Goal: Find contact information: Find contact information

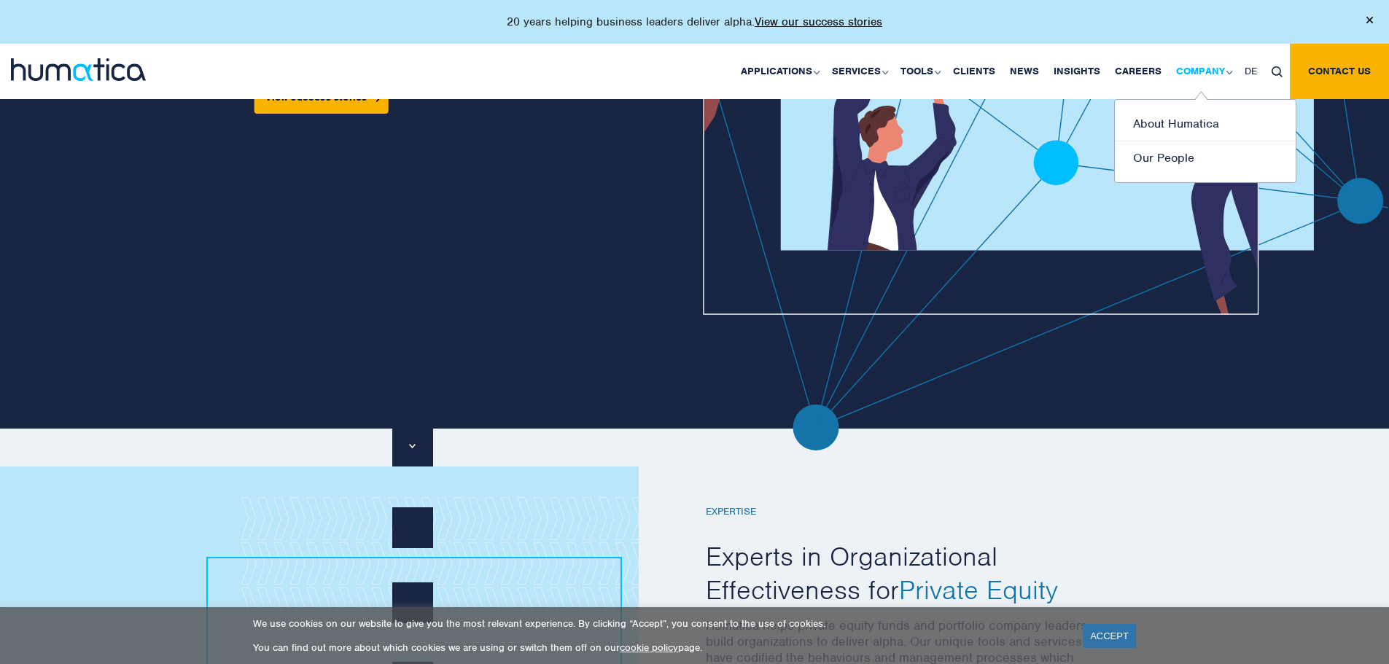
scroll to position [510, 0]
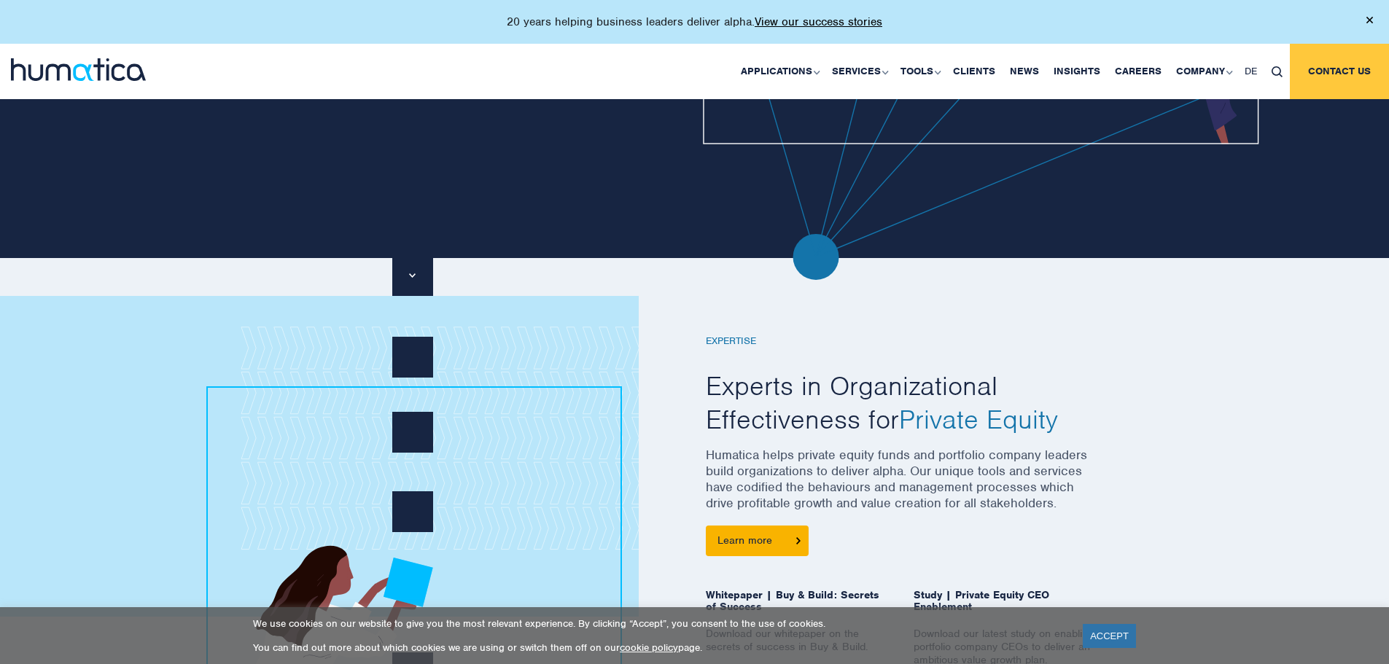
click at [1315, 74] on link "Contact us" at bounding box center [1339, 71] width 99 height 55
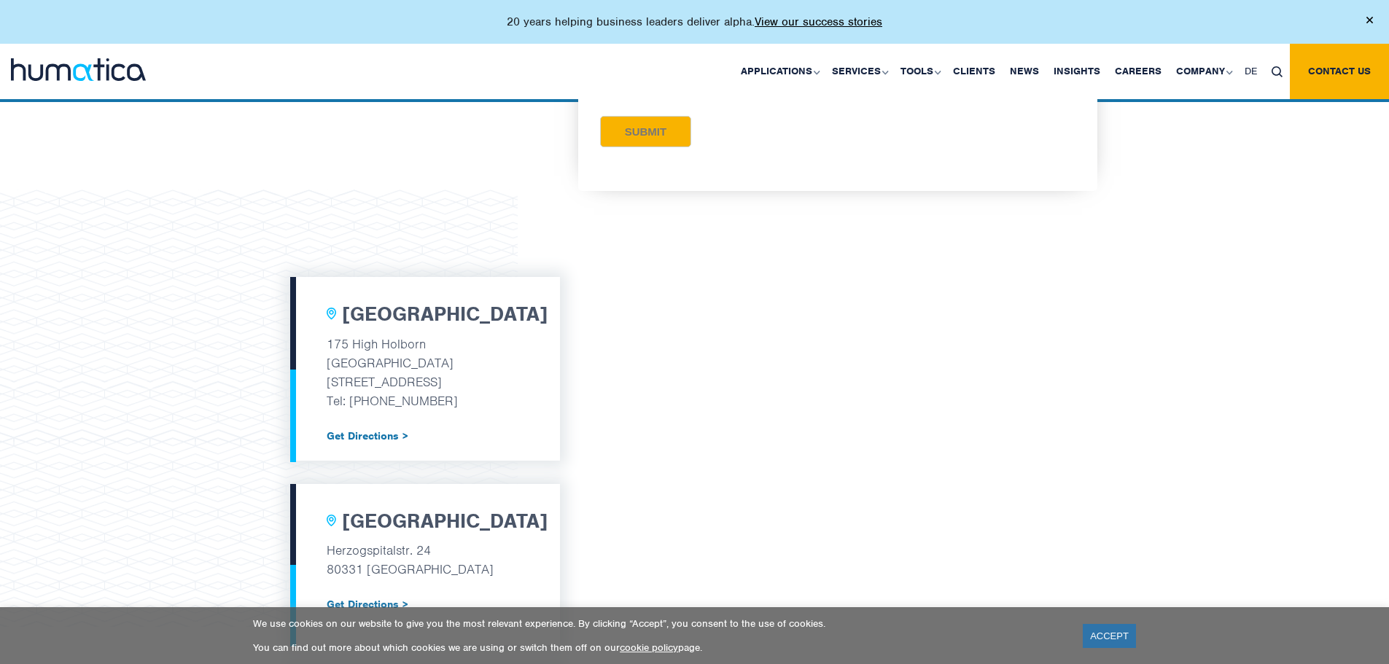
scroll to position [437, 0]
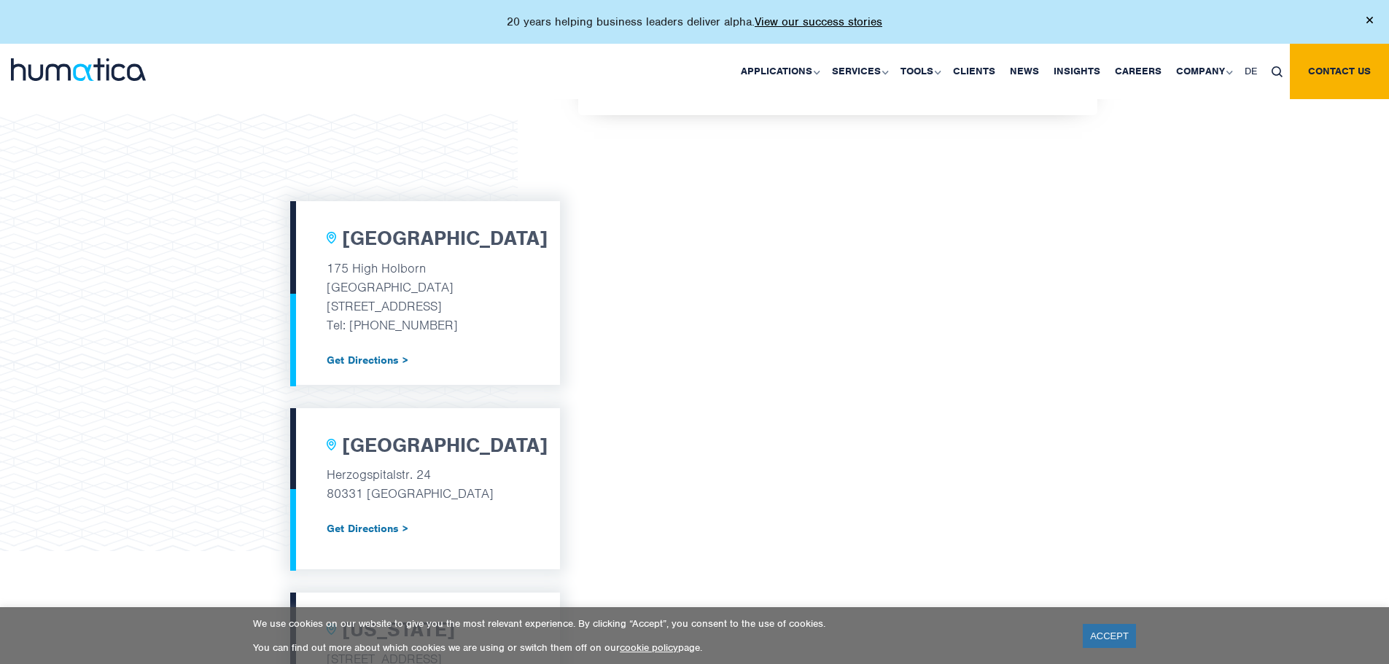
drag, startPoint x: 481, startPoint y: 330, endPoint x: 393, endPoint y: 328, distance: 88.2
click at [393, 328] on p "Tel: [PHONE_NUMBER]" at bounding box center [425, 325] width 197 height 19
copy p "7480 211237"
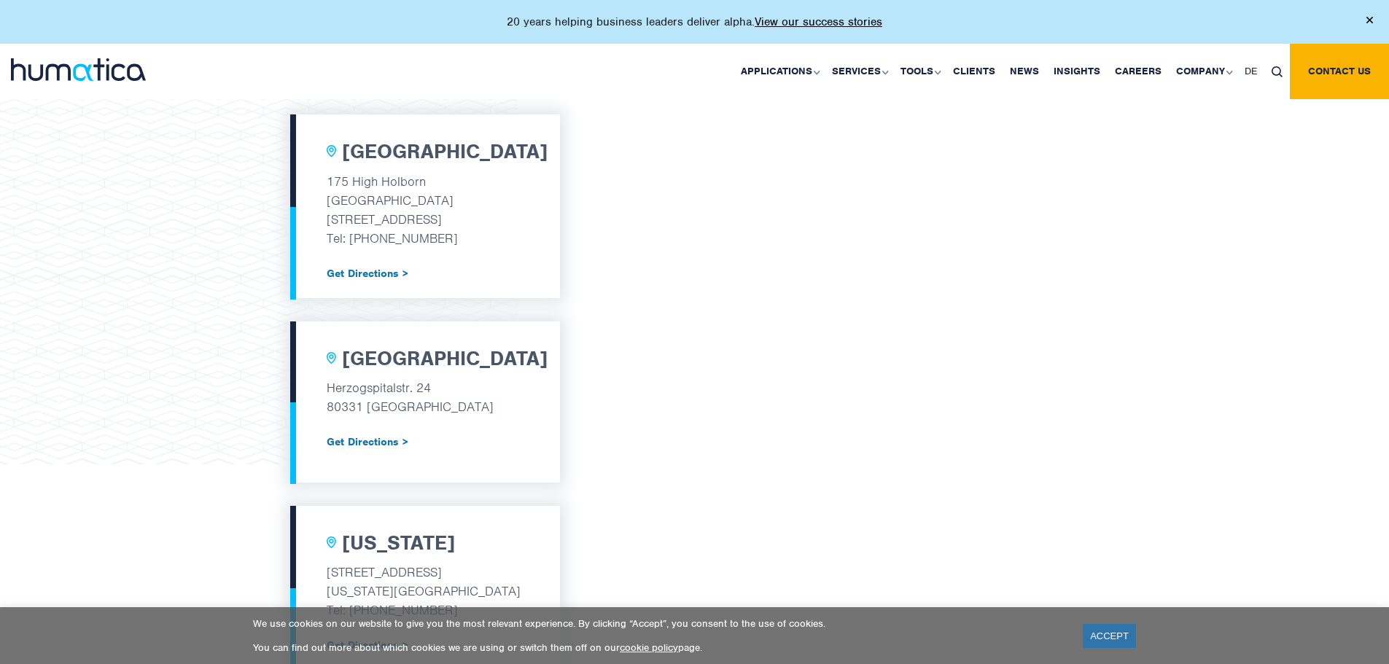
scroll to position [583, 0]
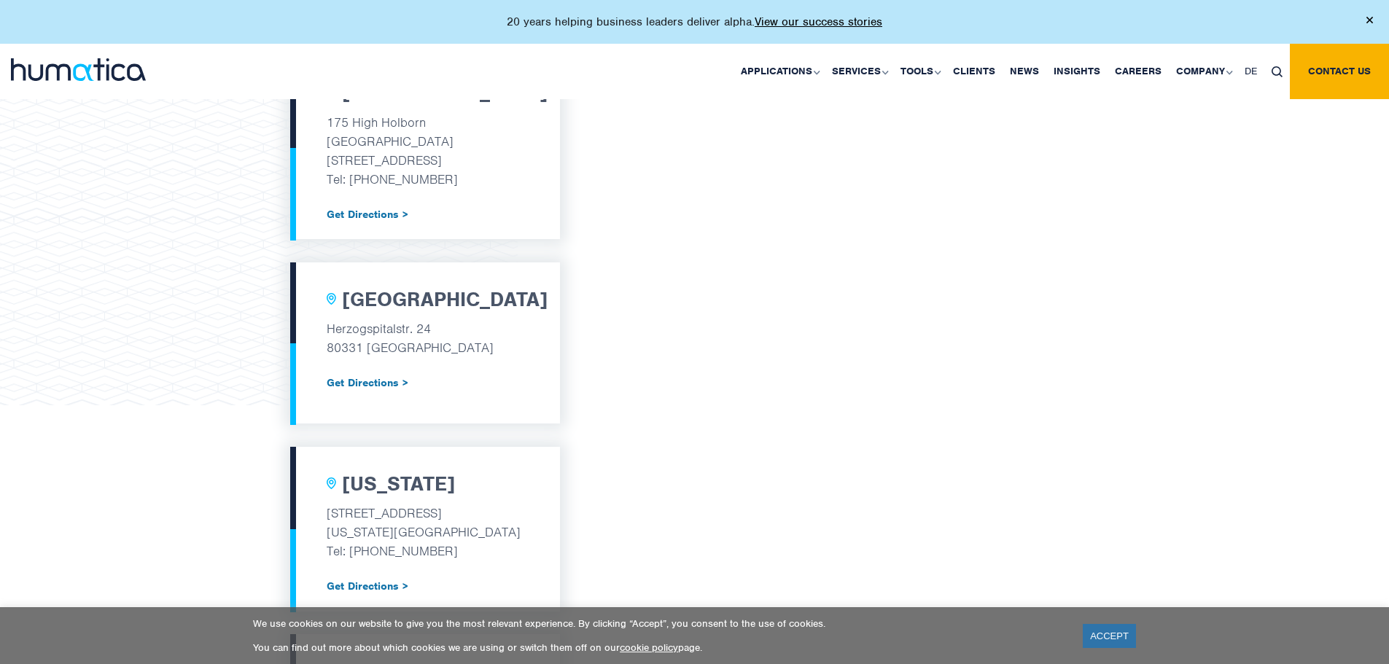
drag, startPoint x: 494, startPoint y: 182, endPoint x: 393, endPoint y: 187, distance: 101.5
click at [393, 187] on p "Tel: +44 (0) 7480 211237" at bounding box center [425, 179] width 197 height 19
copy p "7480 211237"
